Goal: Task Accomplishment & Management: Use online tool/utility

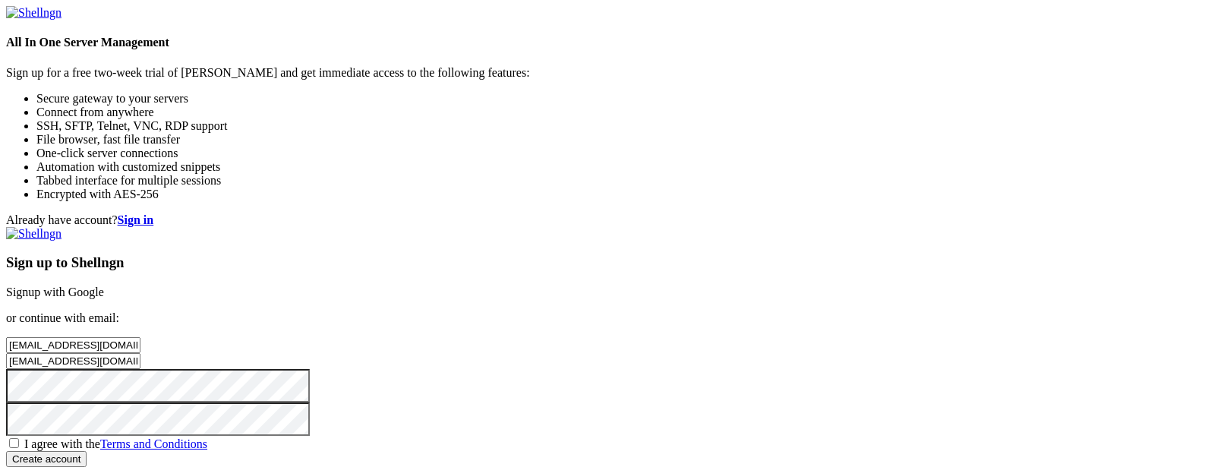
click at [207, 437] on span "I agree with the Terms and Conditions" at bounding box center [115, 443] width 183 height 13
click at [19, 438] on input "I agree with the Terms and Conditions" at bounding box center [14, 443] width 10 height 10
checkbox input "true"
click at [87, 451] on input "Create account" at bounding box center [46, 459] width 80 height 16
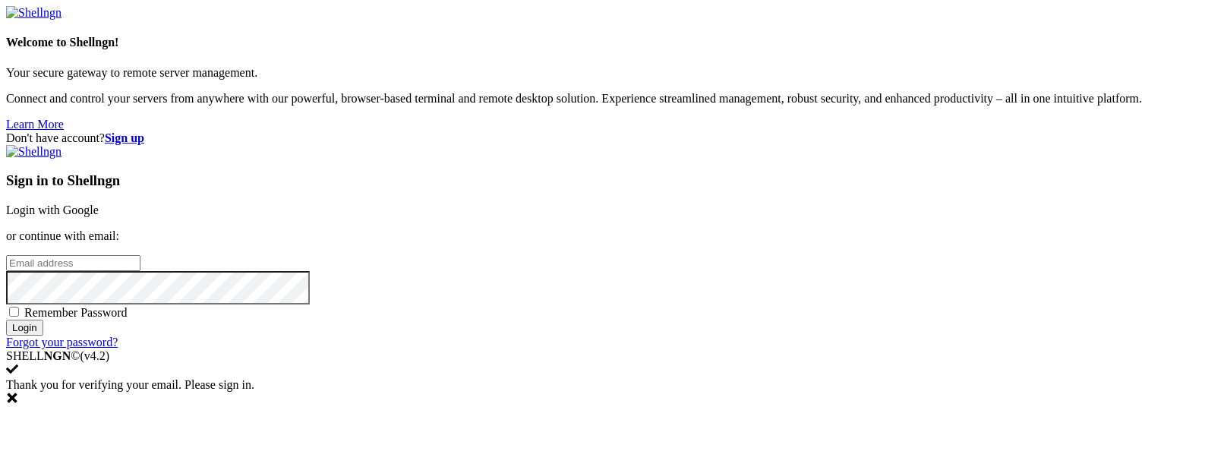
click at [140, 255] on input "email" at bounding box center [73, 263] width 134 height 16
paste input "[EMAIL_ADDRESS][DOMAIN_NAME]"
type input "[EMAIL_ADDRESS][DOMAIN_NAME]"
click at [43, 335] on input "Login" at bounding box center [24, 328] width 37 height 16
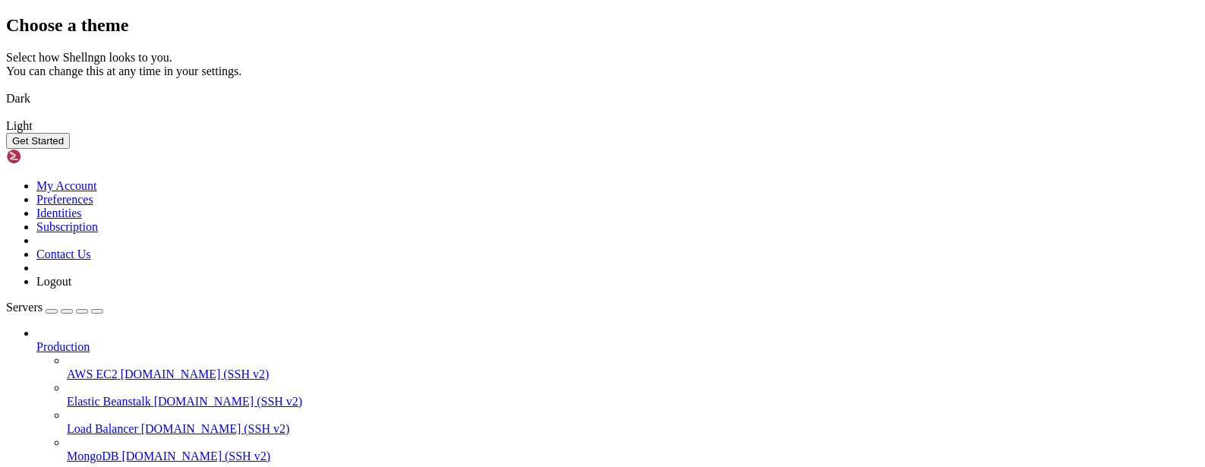
click at [70, 149] on button "Get Started" at bounding box center [38, 141] width 64 height 16
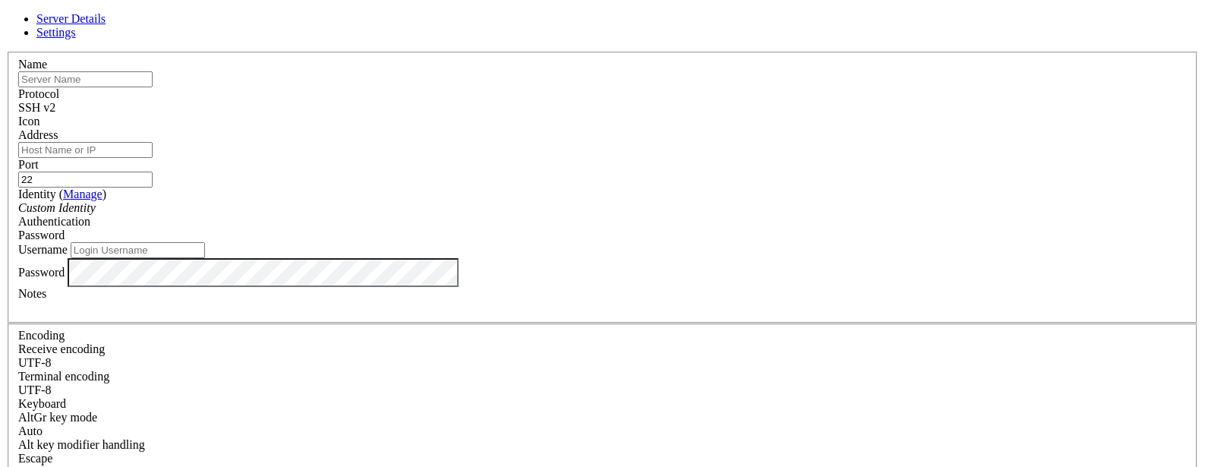
click at [153, 87] on input "text" at bounding box center [85, 79] width 134 height 16
type input "[TECHNICAL_ID]"
click at [205, 258] on input "Username" at bounding box center [138, 250] width 134 height 16
type input "root"
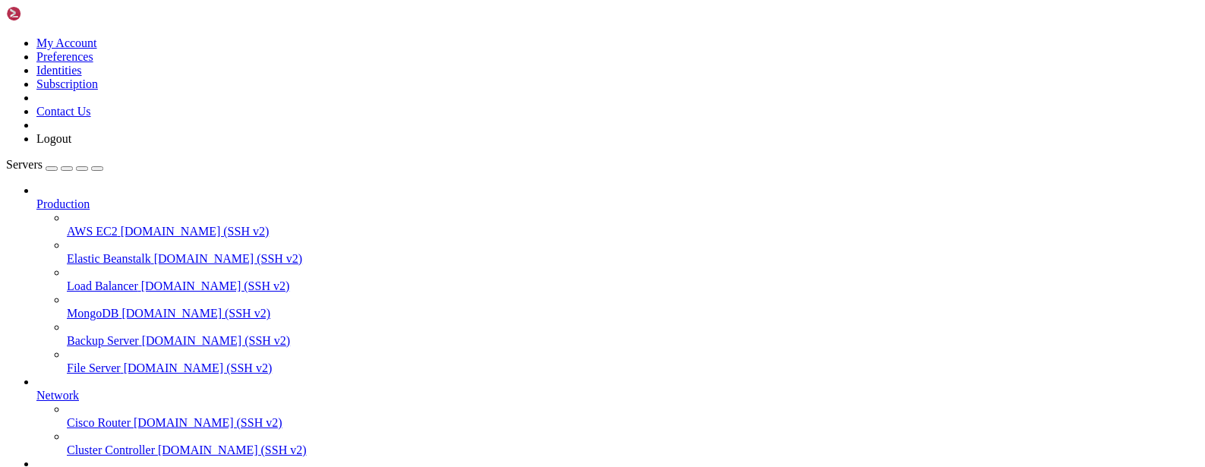
scroll to position [146, 0]
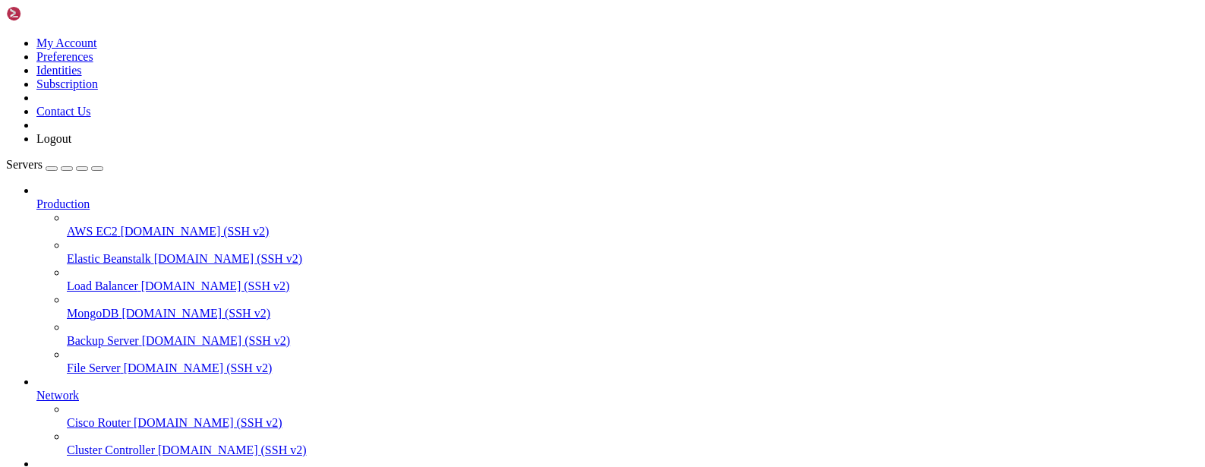
scroll to position [787, 0]
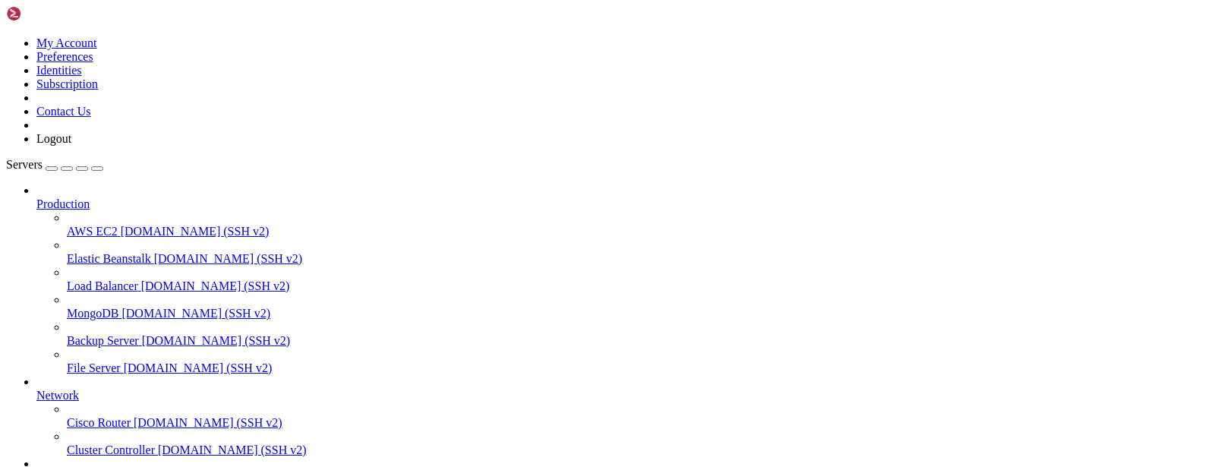
drag, startPoint x: 162, startPoint y: 1090, endPoint x: 254, endPoint y: 1091, distance: 91.9
copy x-row "cd lobe-chat-db"
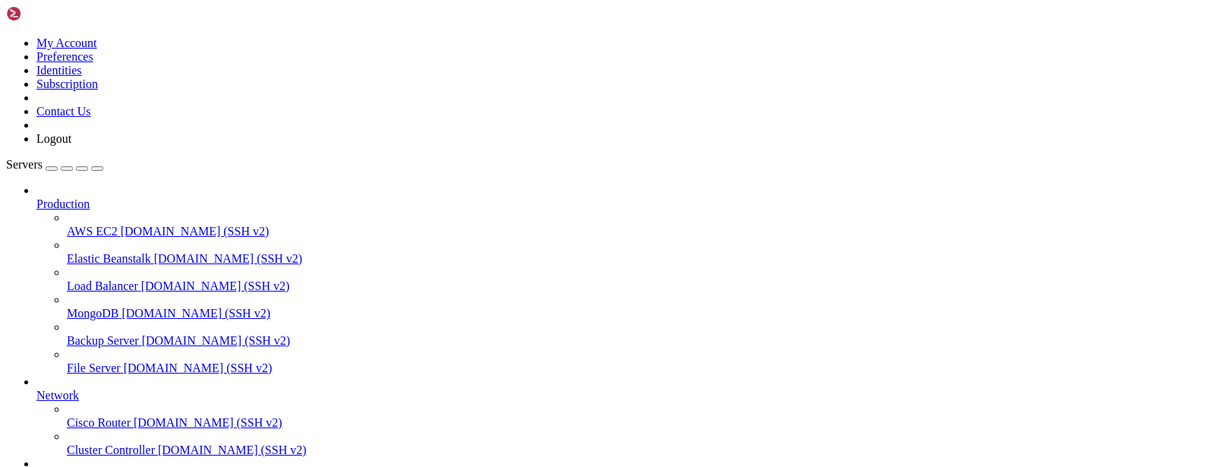
drag, startPoint x: 285, startPoint y: 1207, endPoint x: 104, endPoint y: 1078, distance: 222.6
drag, startPoint x: 373, startPoint y: 1018, endPoint x: 387, endPoint y: 1042, distance: 27.9
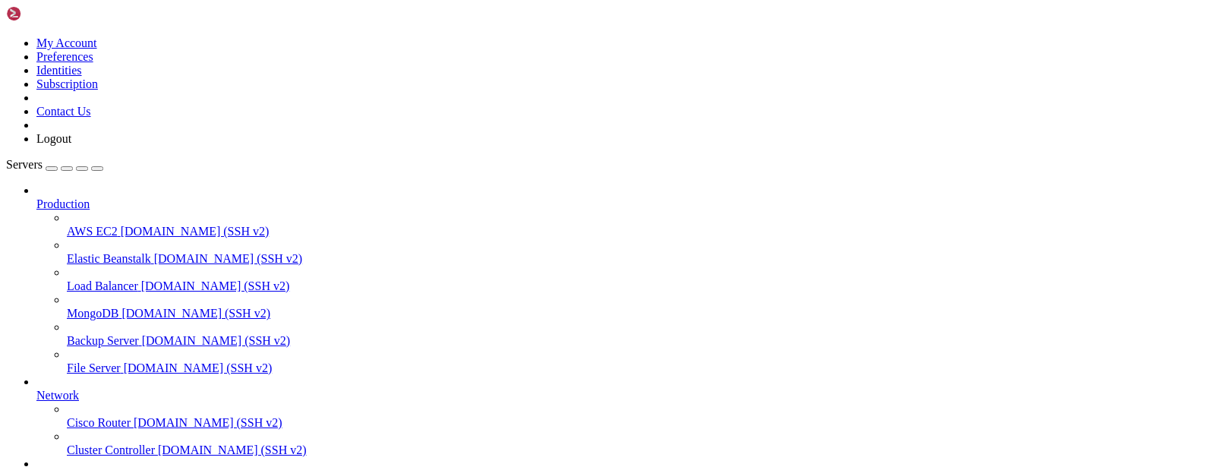
drag, startPoint x: 294, startPoint y: 997, endPoint x: 305, endPoint y: 1013, distance: 19.2
drag, startPoint x: 245, startPoint y: 1074, endPoint x: 323, endPoint y: 1145, distance: 104.8
